Goal: Check status: Check status

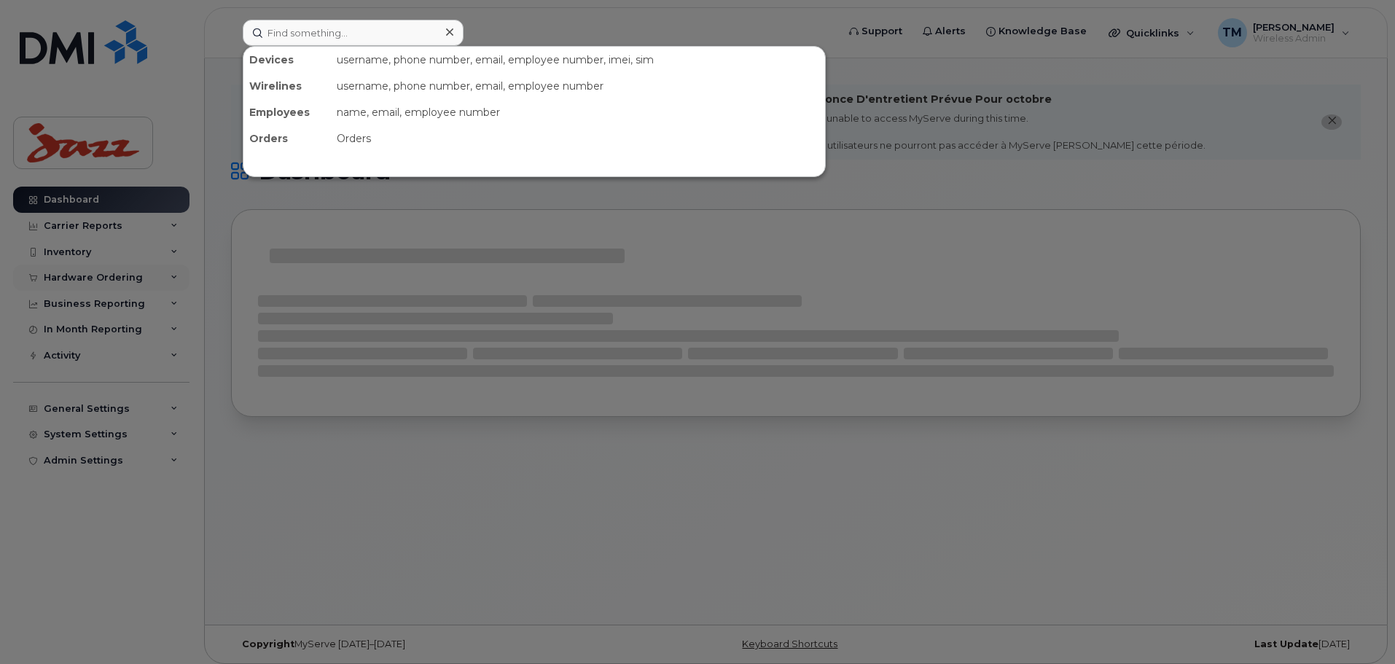
drag, startPoint x: 0, startPoint y: 0, endPoint x: 86, endPoint y: 279, distance: 292.1
click at [86, 283] on div at bounding box center [697, 332] width 1395 height 664
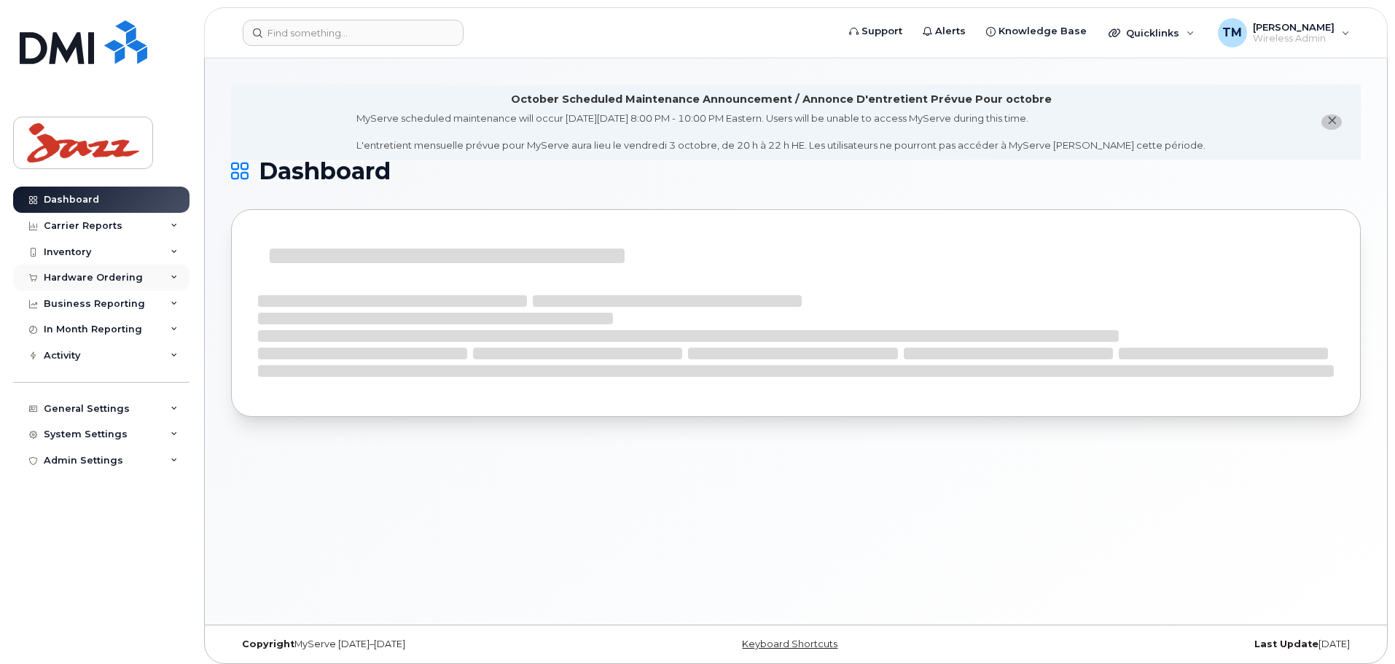
click at [114, 273] on div "Hardware Ordering" at bounding box center [93, 278] width 99 height 12
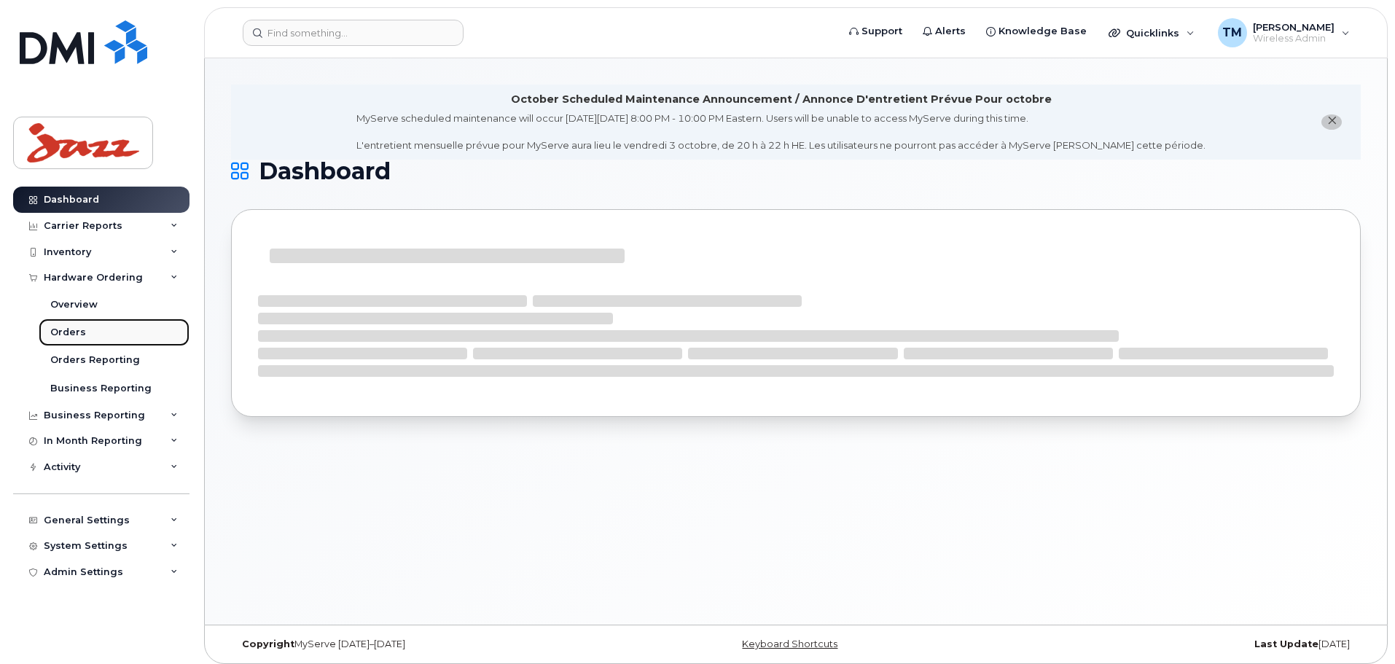
click at [91, 331] on link "Orders" at bounding box center [114, 332] width 151 height 28
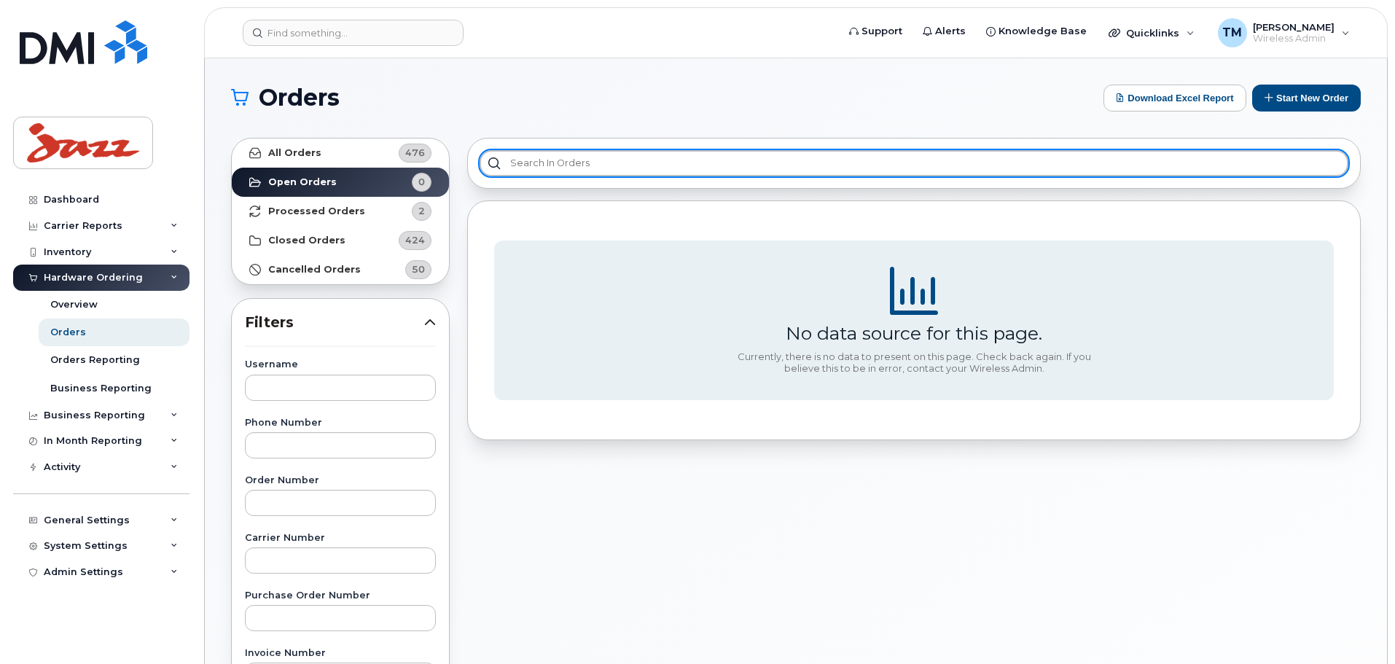
click at [602, 158] on input "text" at bounding box center [914, 163] width 869 height 26
paste input "3014207"
click at [512, 159] on input "3014207" at bounding box center [914, 163] width 869 height 26
type input "3014207"
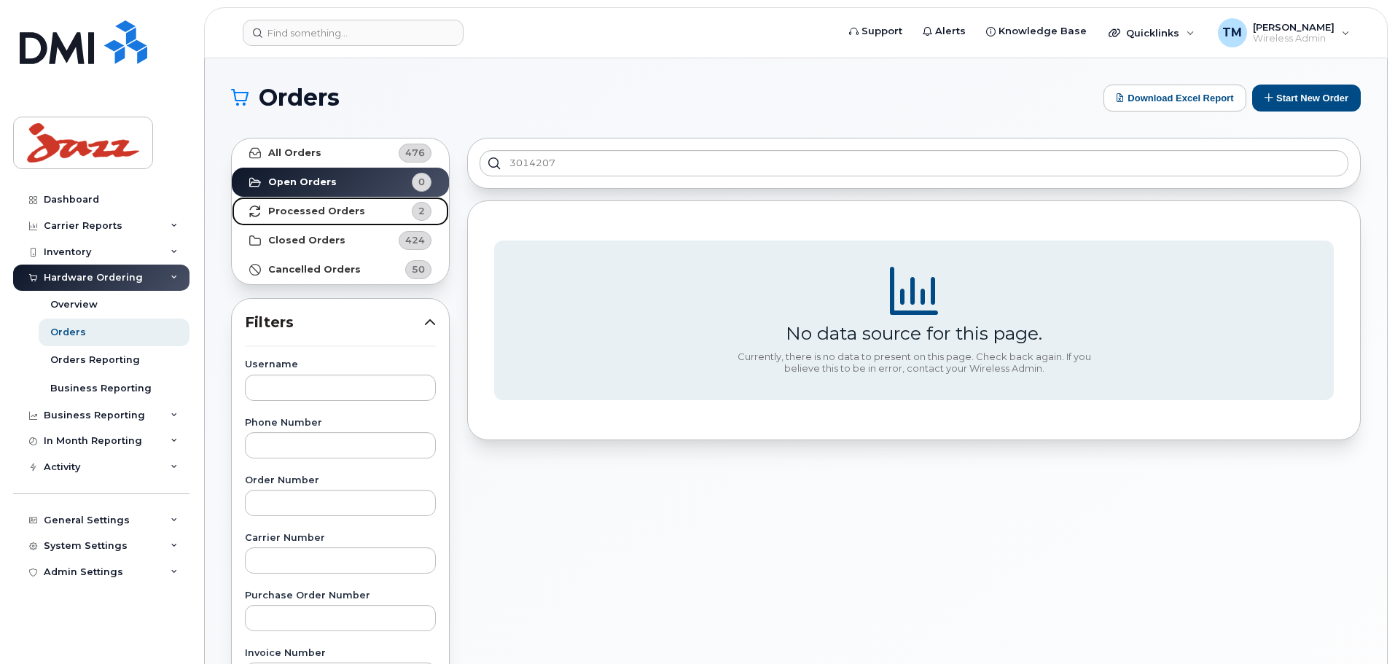
click at [365, 210] on link "Processed Orders 2" at bounding box center [340, 211] width 217 height 29
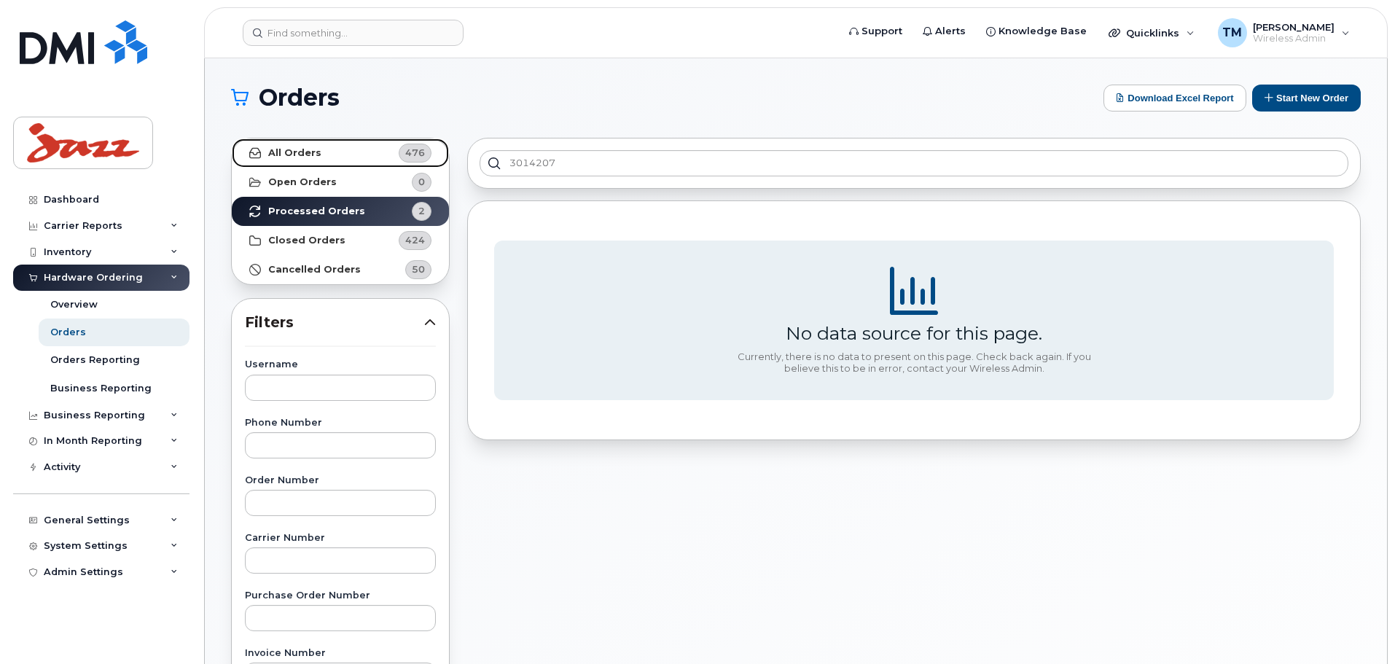
click at [367, 152] on link "All Orders 476" at bounding box center [340, 152] width 217 height 29
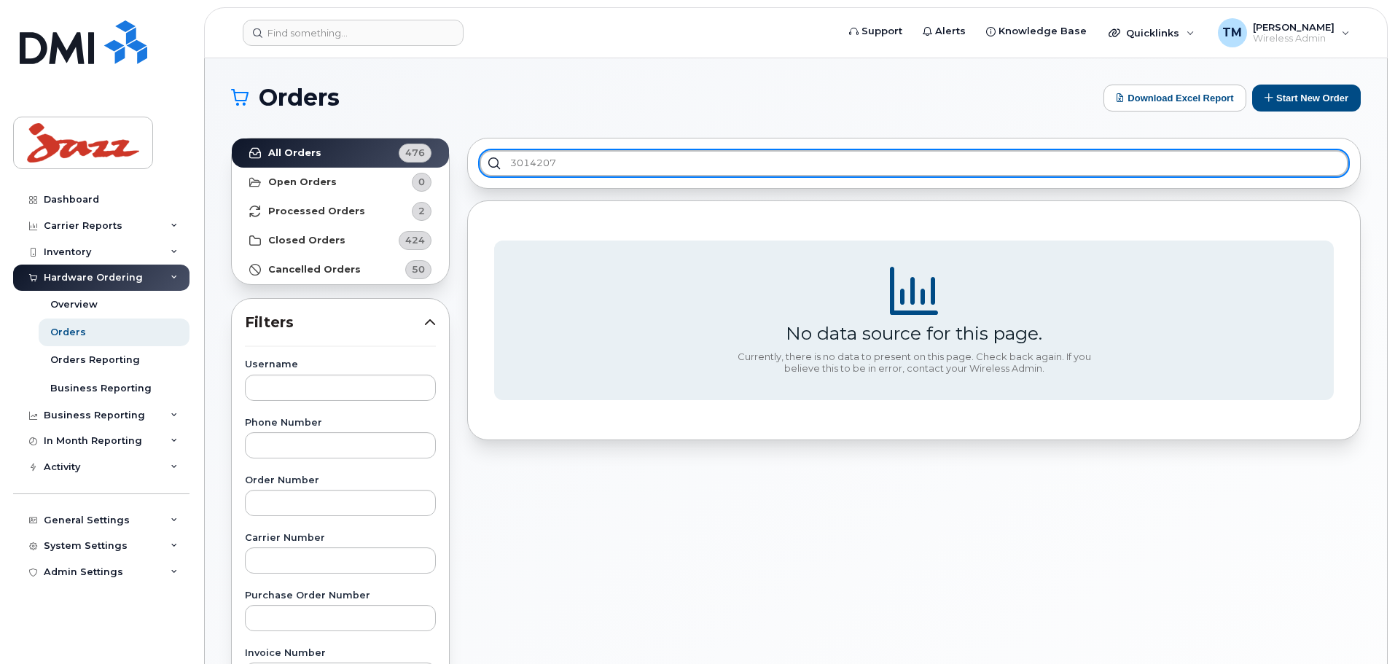
click at [496, 165] on input "3014207" at bounding box center [914, 163] width 869 height 26
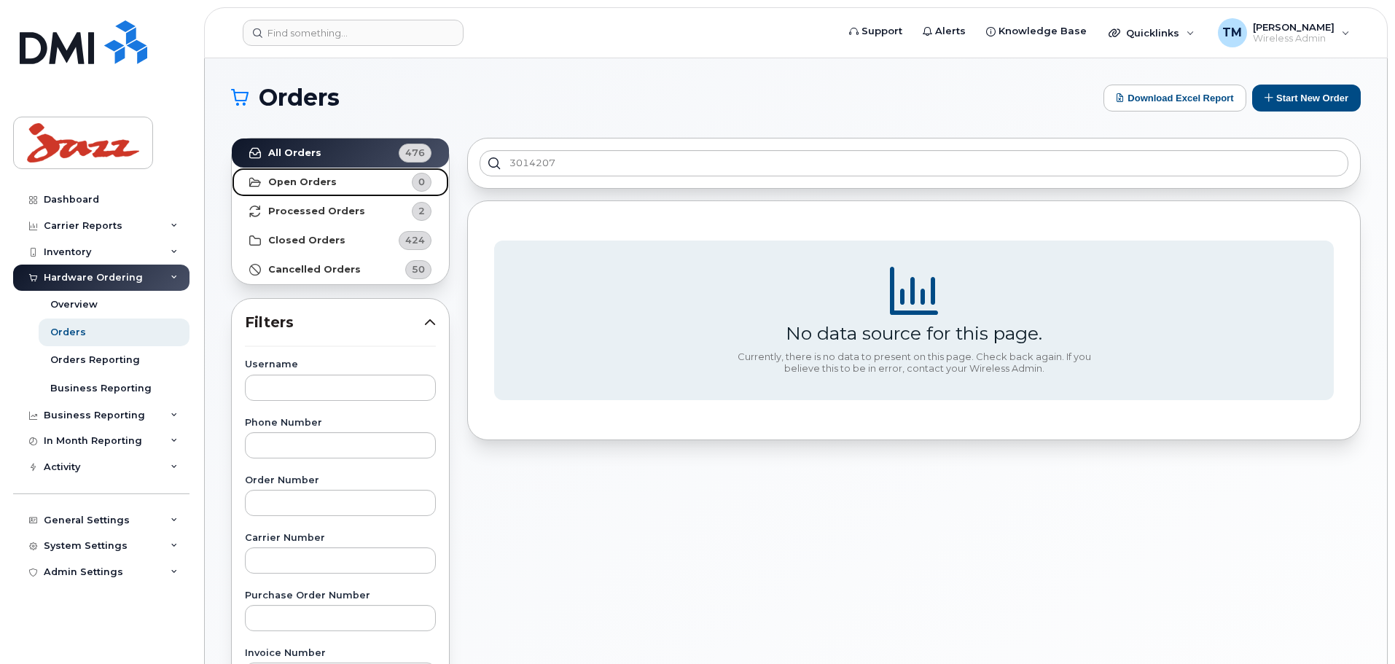
click at [286, 187] on link "Open Orders 0" at bounding box center [340, 182] width 217 height 29
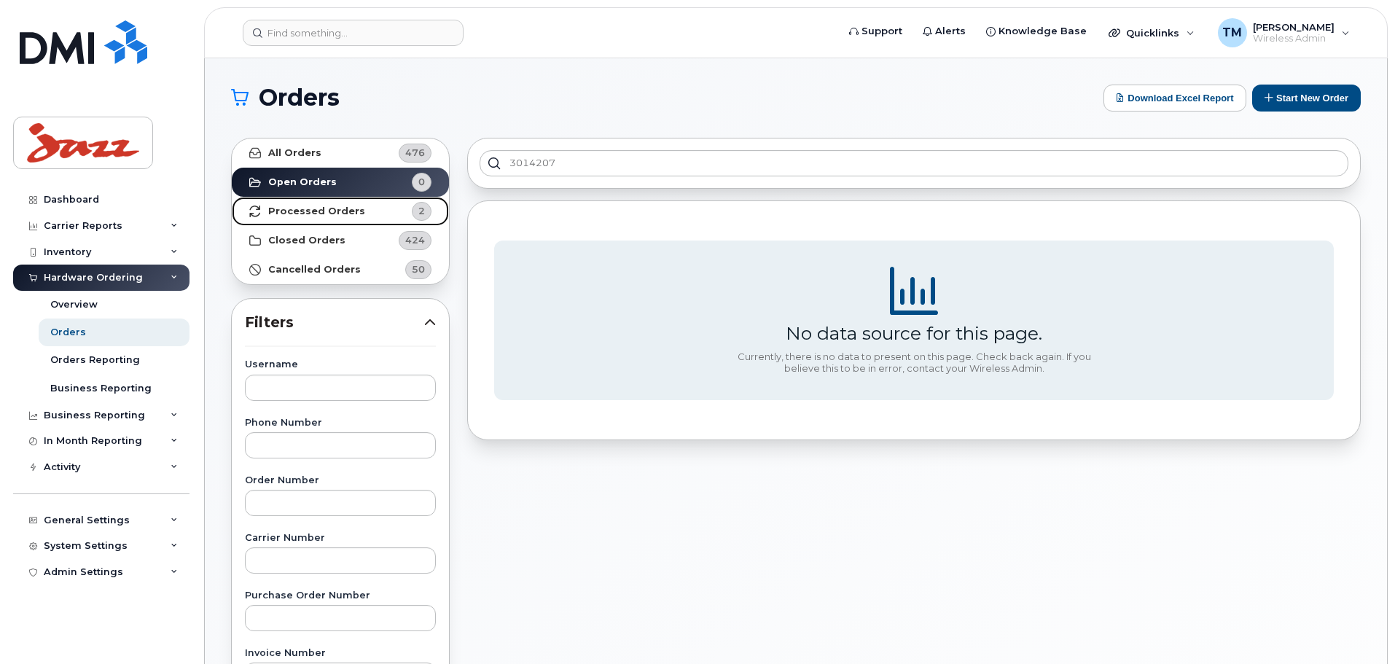
click at [299, 206] on strong "Processed Orders" at bounding box center [316, 212] width 97 height 12
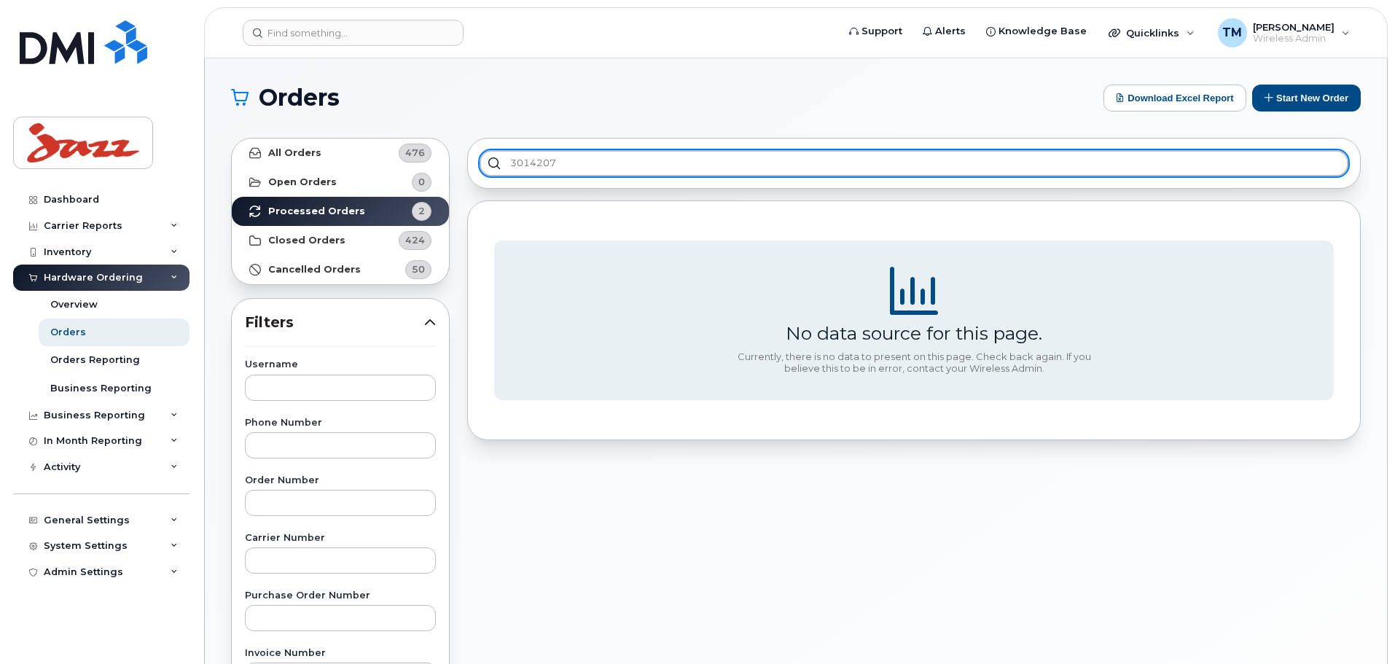
drag, startPoint x: 610, startPoint y: 166, endPoint x: 450, endPoint y: 165, distance: 159.6
click at [450, 172] on div "All Orders 476 Open Orders 0 Processed Orders 2 Closed Orders 424 Cancelled Ord…" at bounding box center [795, 641] width 1147 height 1024
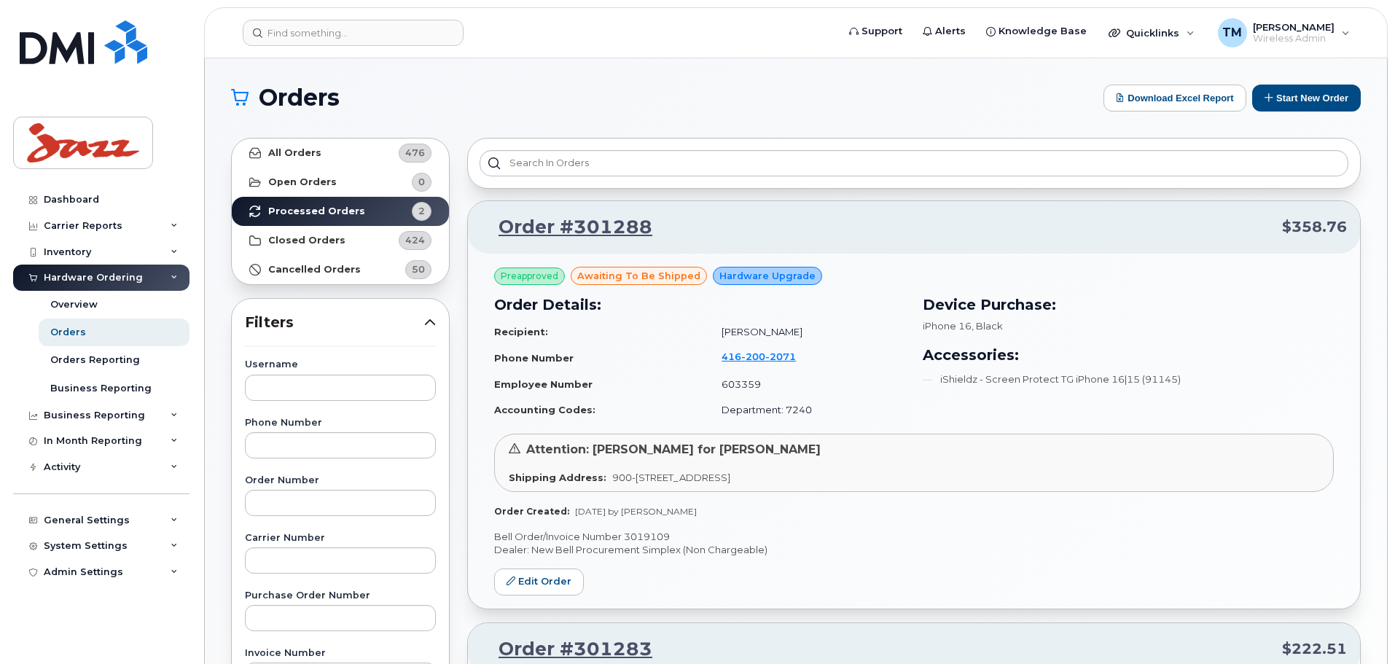
click at [762, 85] on div "Orders Download Excel Report Start New Order" at bounding box center [796, 98] width 1130 height 27
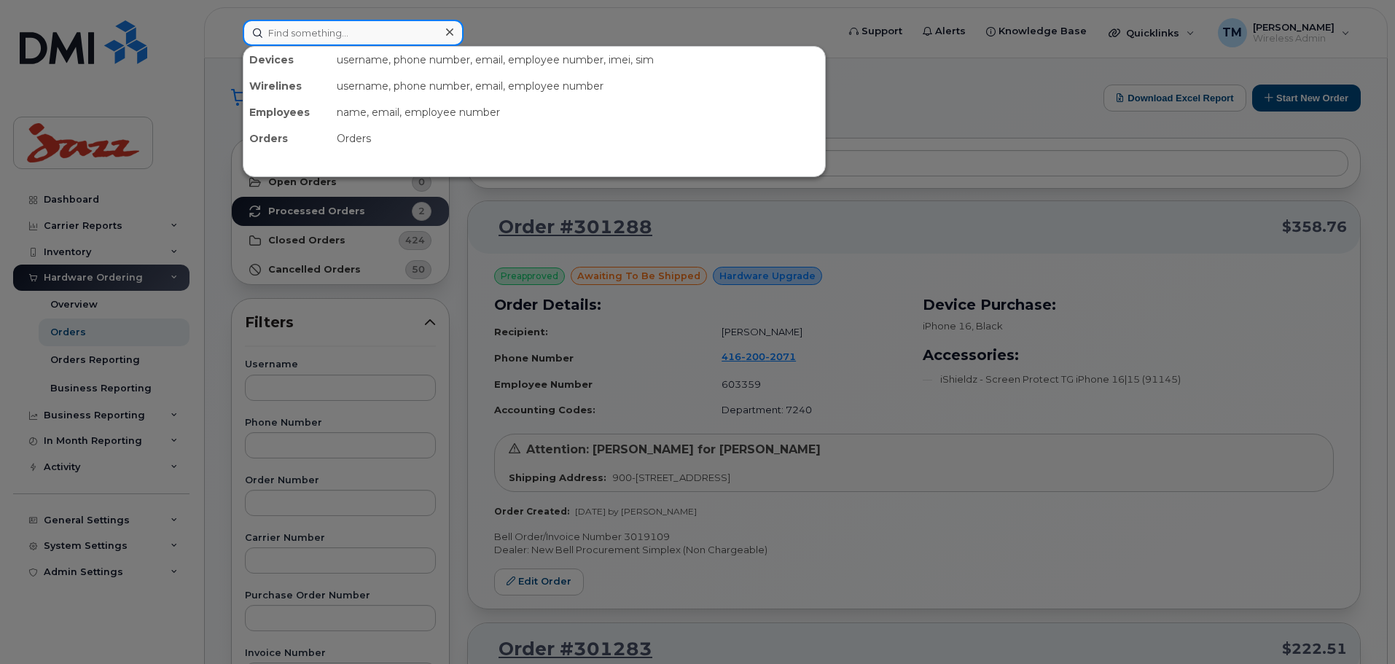
click at [357, 29] on input at bounding box center [353, 33] width 221 height 26
paste input "(902) 717-8127"
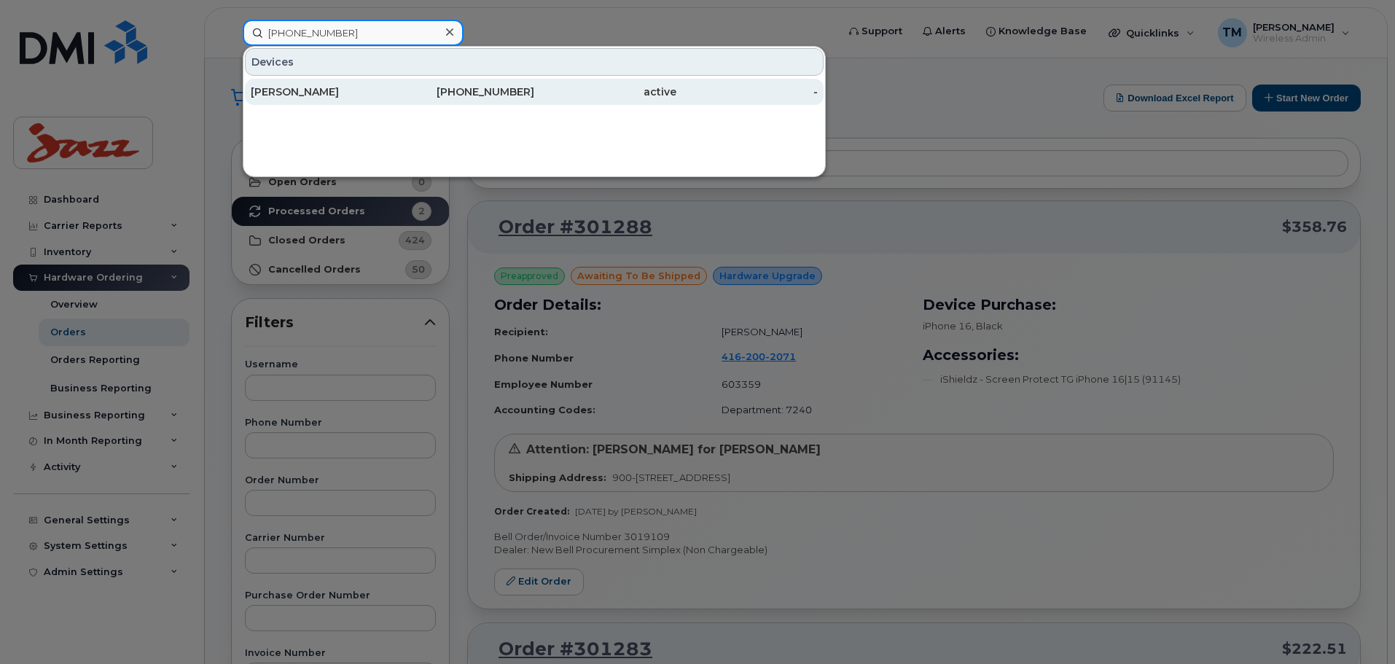
type input "(902) 717-8127"
click at [414, 88] on div "902-717-8127" at bounding box center [464, 92] width 142 height 15
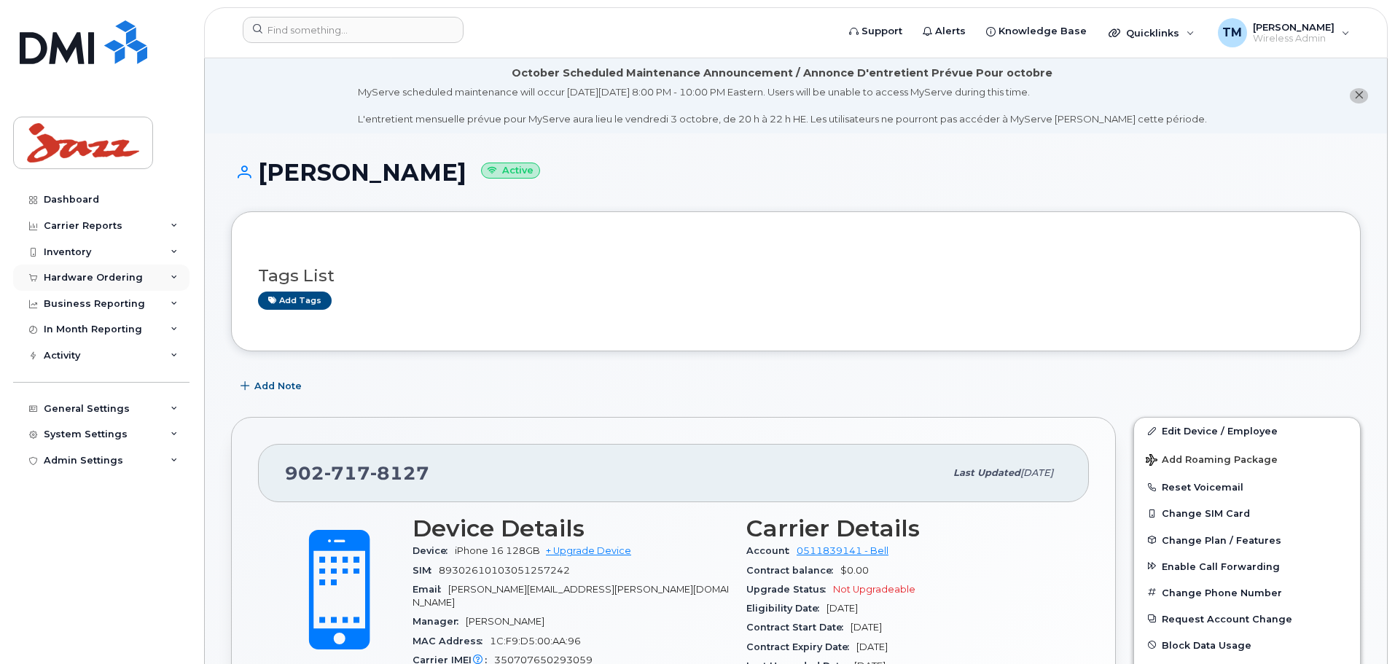
click at [163, 279] on div "Hardware Ordering" at bounding box center [101, 278] width 176 height 26
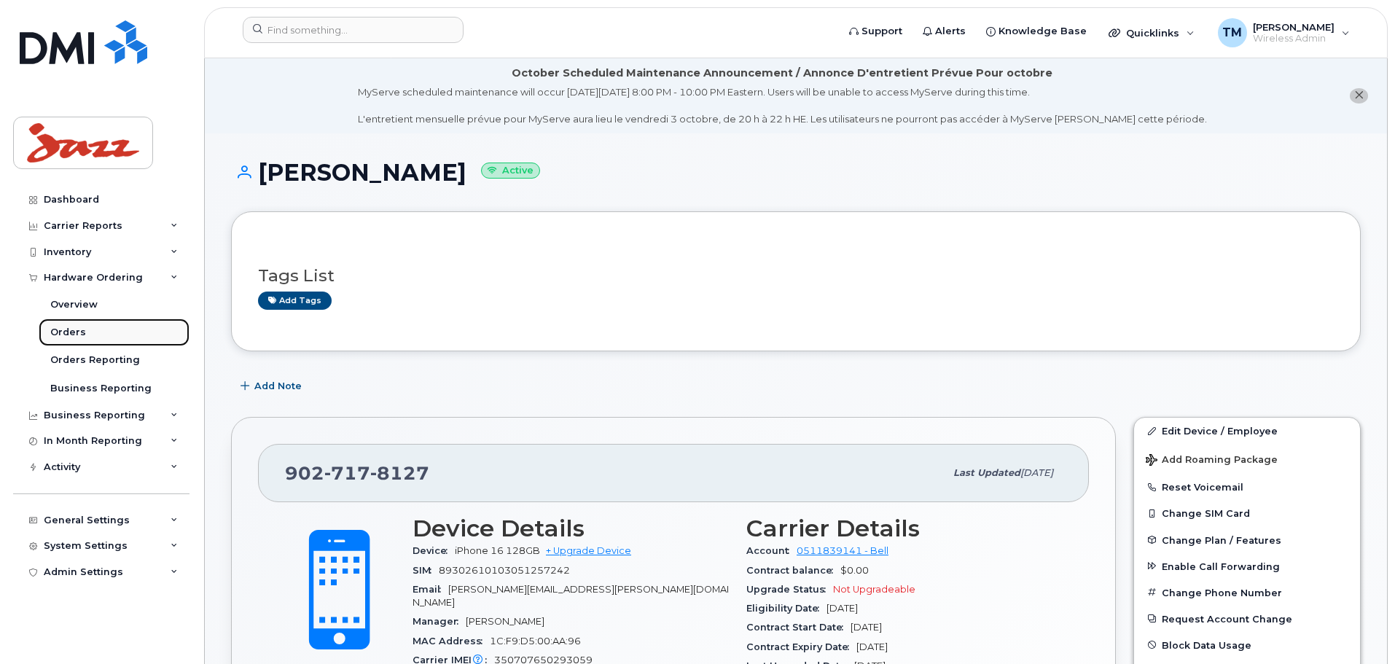
click at [130, 335] on link "Orders" at bounding box center [114, 332] width 151 height 28
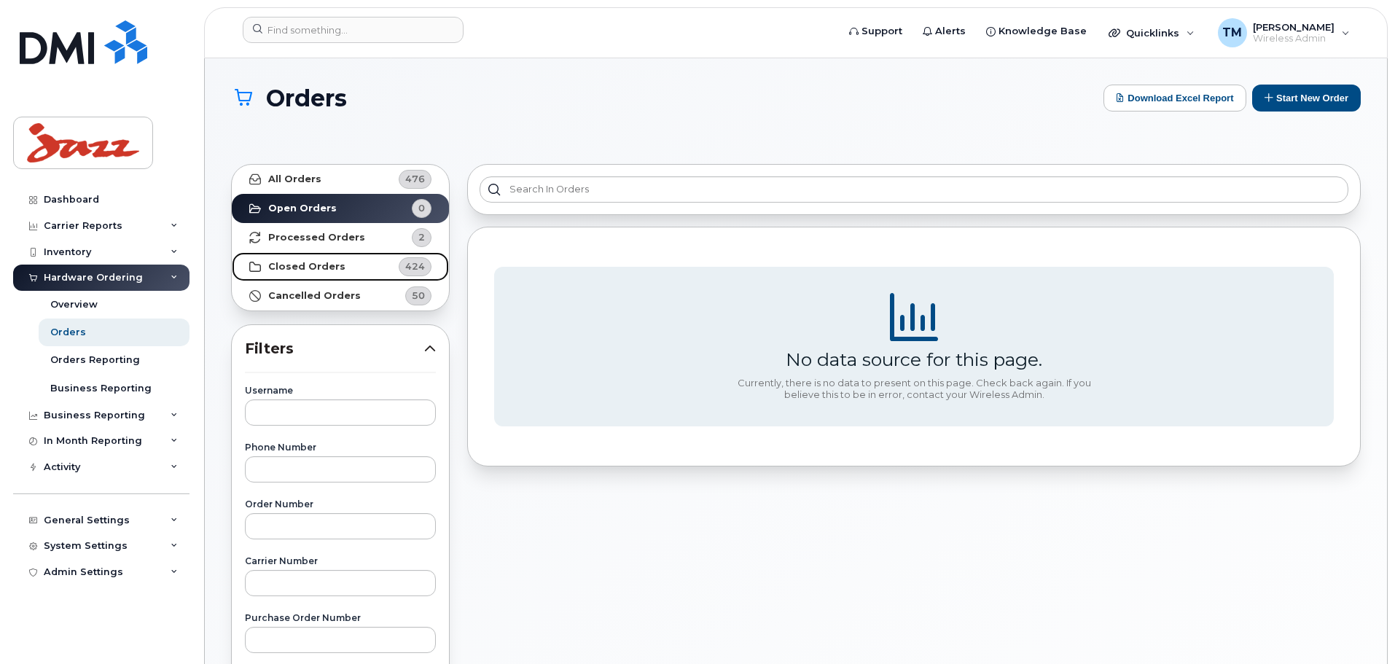
click at [338, 270] on link "Closed Orders 424" at bounding box center [340, 266] width 217 height 29
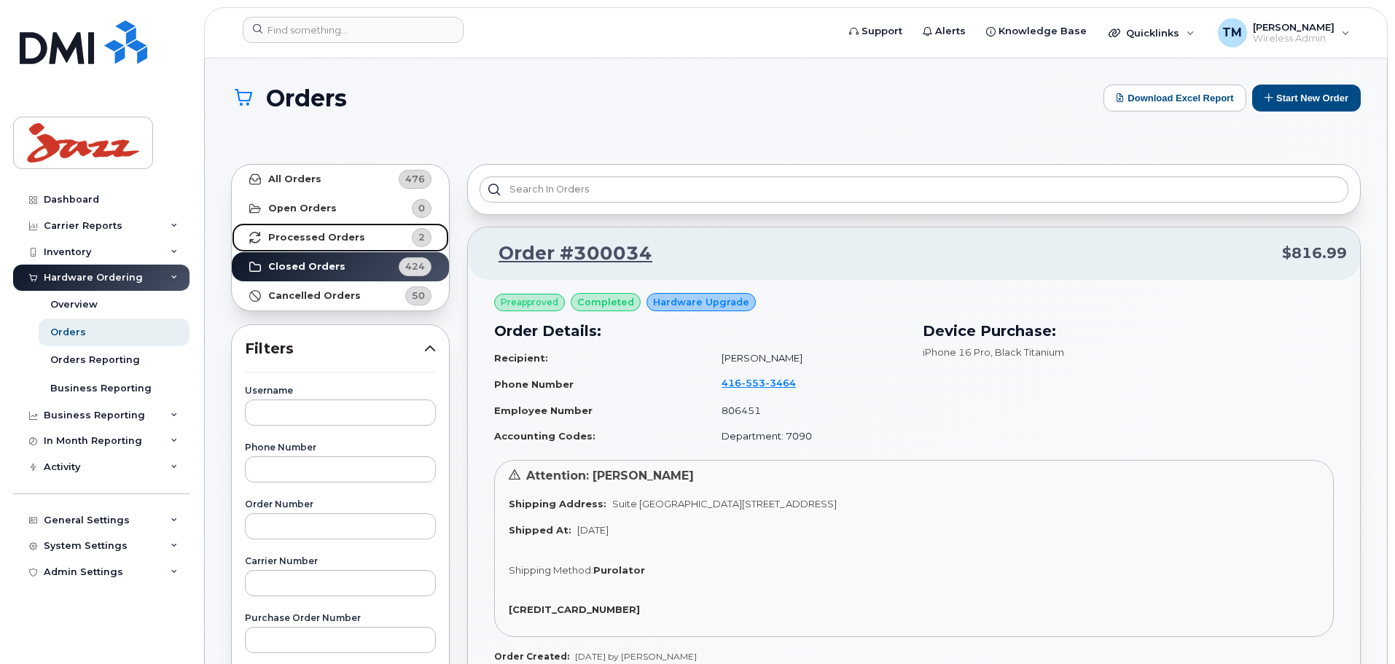
click at [359, 241] on link "Processed Orders 2" at bounding box center [340, 237] width 217 height 29
